Goal: Task Accomplishment & Management: Manage account settings

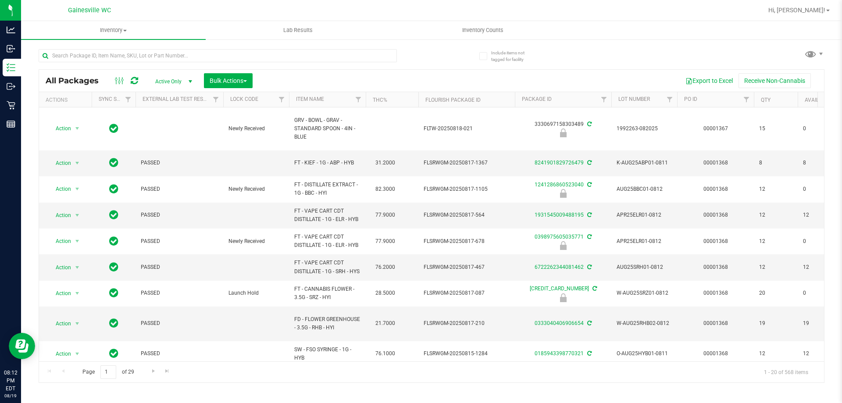
scroll to position [0, 494]
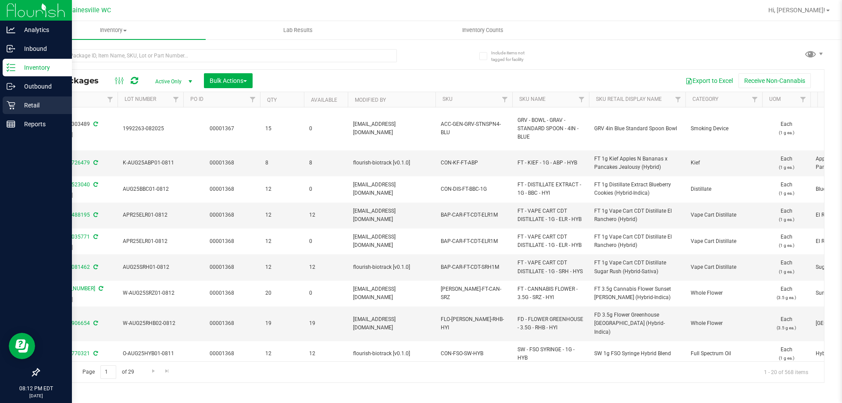
click at [24, 103] on p "Retail" at bounding box center [41, 105] width 53 height 11
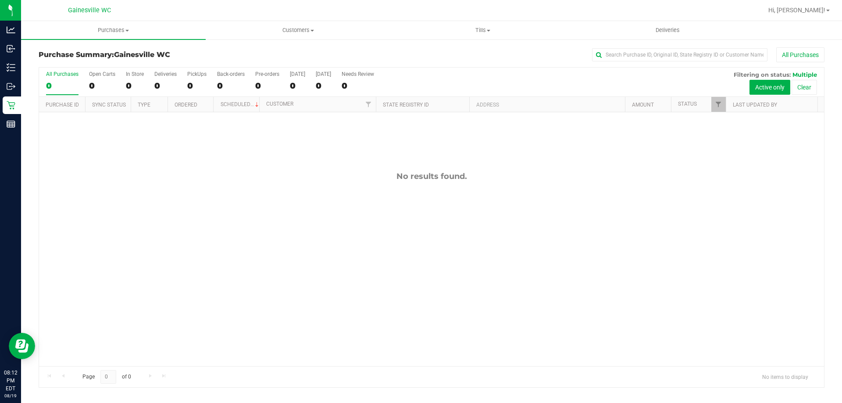
click at [252, 177] on div "No results found." at bounding box center [431, 176] width 785 height 10
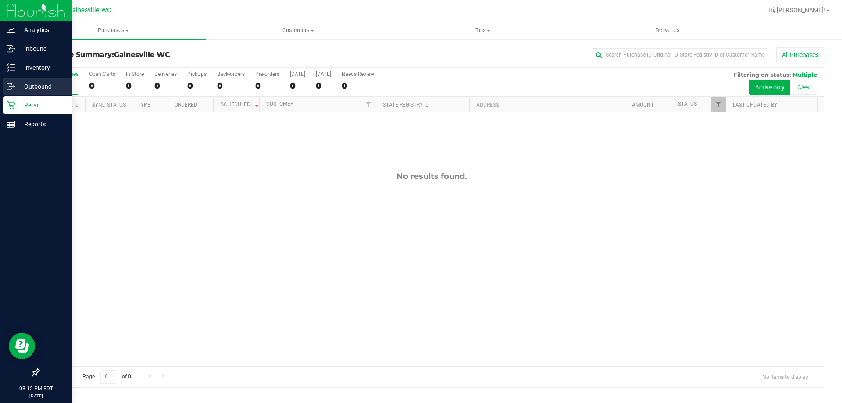
click at [9, 93] on div "Outbound" at bounding box center [37, 87] width 69 height 18
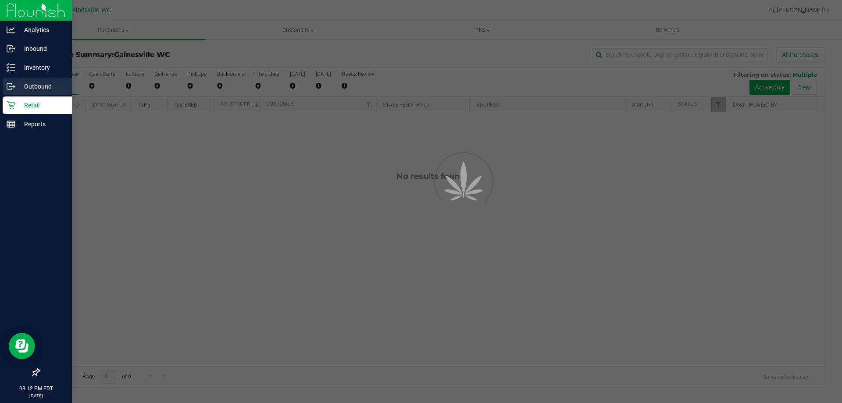
click at [18, 87] on p "Outbound" at bounding box center [41, 86] width 53 height 11
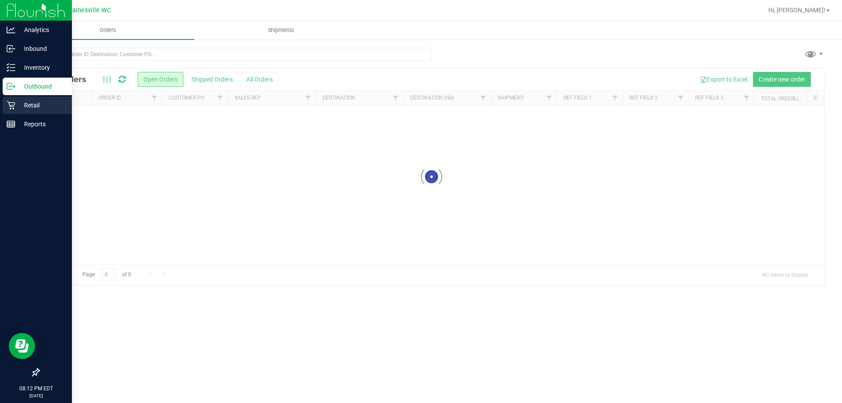
click at [26, 106] on p "Retail" at bounding box center [41, 105] width 53 height 11
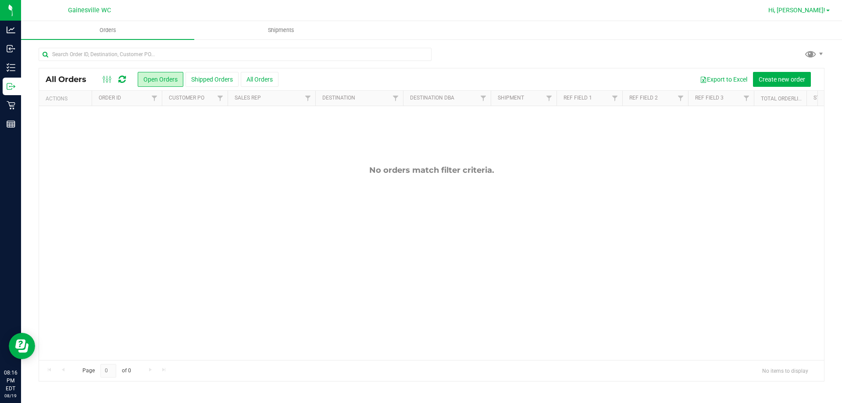
click at [807, 12] on span "Hi, [PERSON_NAME]!" at bounding box center [796, 10] width 57 height 7
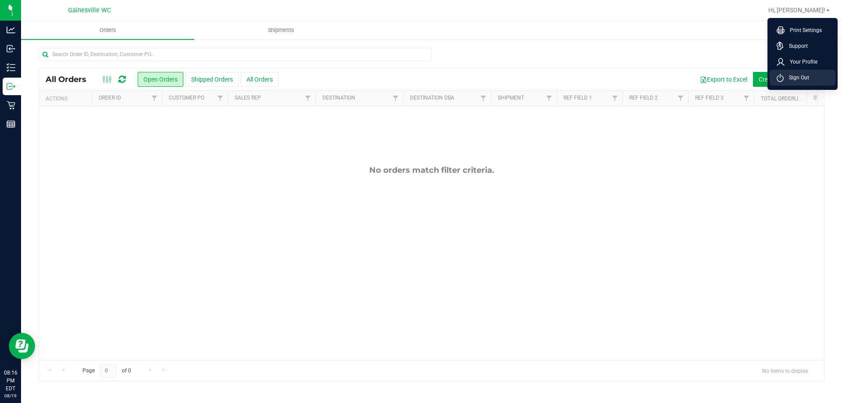
click at [806, 80] on span "Sign Out" at bounding box center [795, 77] width 25 height 9
